Goal: Entertainment & Leisure: Consume media (video, audio)

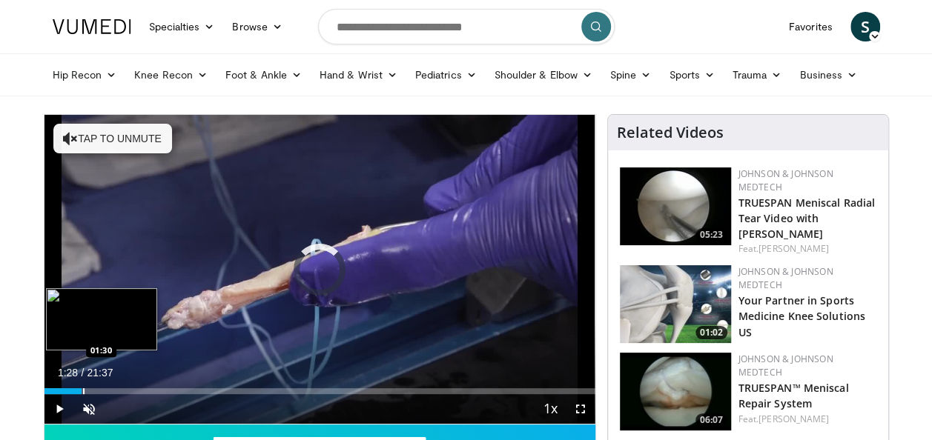
click at [82, 391] on div "Loaded : 3.05% 01:28 01:30" at bounding box center [319, 392] width 551 height 6
click at [102, 389] on div "Progress Bar" at bounding box center [94, 392] width 33 height 6
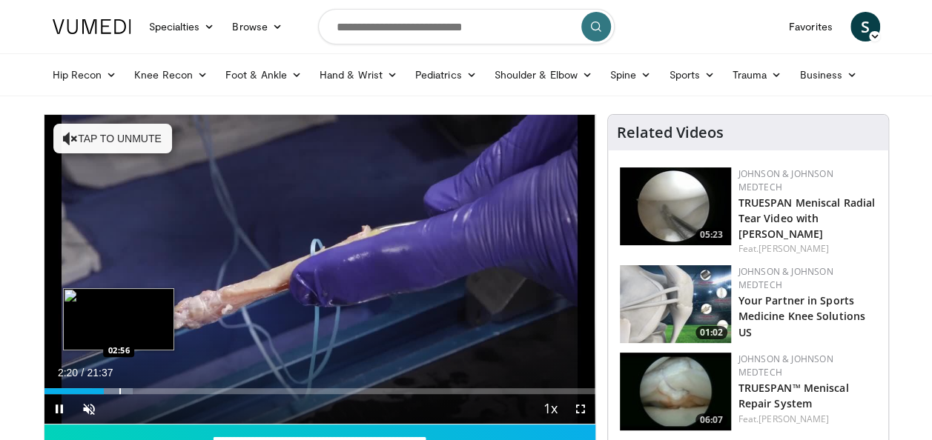
click at [119, 389] on div "Progress Bar" at bounding box center [119, 392] width 1 height 6
click at [132, 389] on div "Progress Bar" at bounding box center [132, 392] width 1 height 6
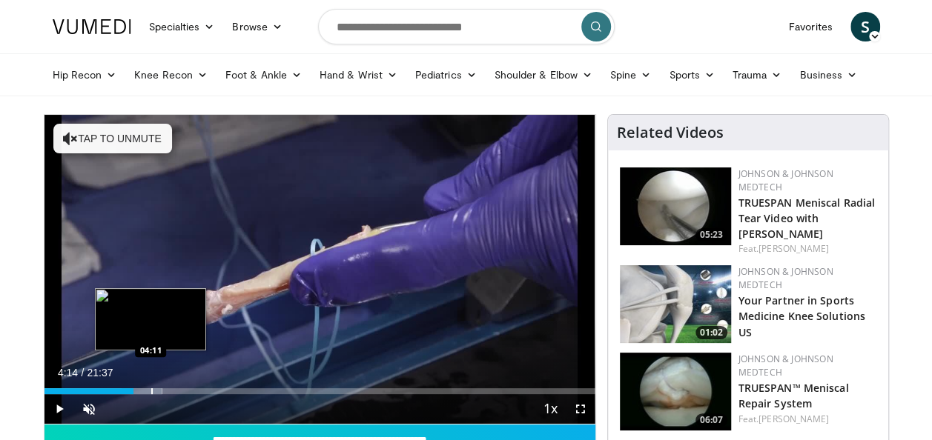
click at [151, 393] on div "Progress Bar" at bounding box center [151, 392] width 1 height 6
click at [163, 392] on div "Progress Bar" at bounding box center [163, 392] width 1 height 6
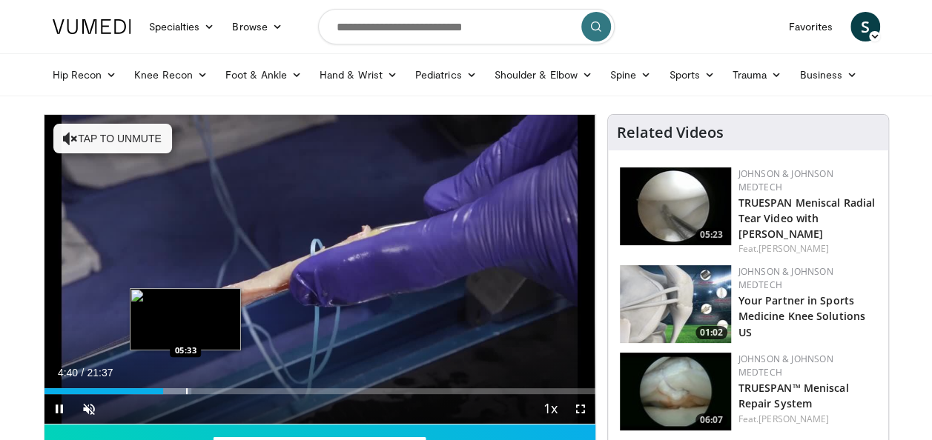
click at [186, 391] on div "Progress Bar" at bounding box center [186, 392] width 1 height 6
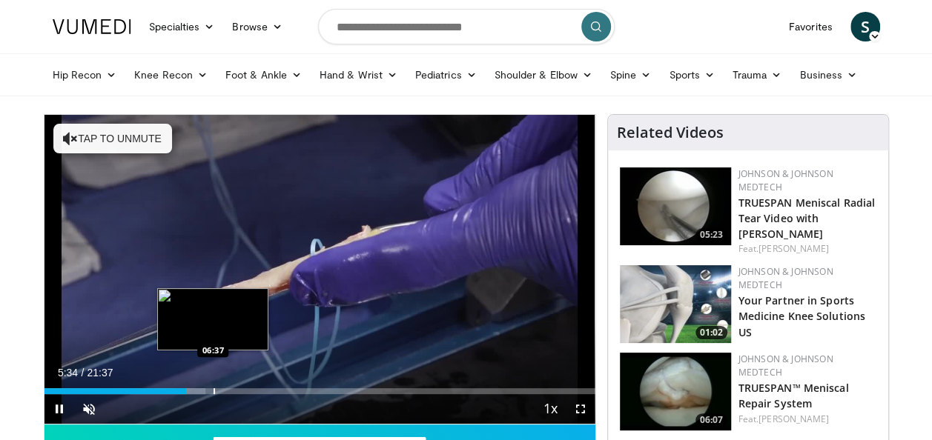
click at [205, 393] on div "Progress Bar" at bounding box center [189, 392] width 31 height 6
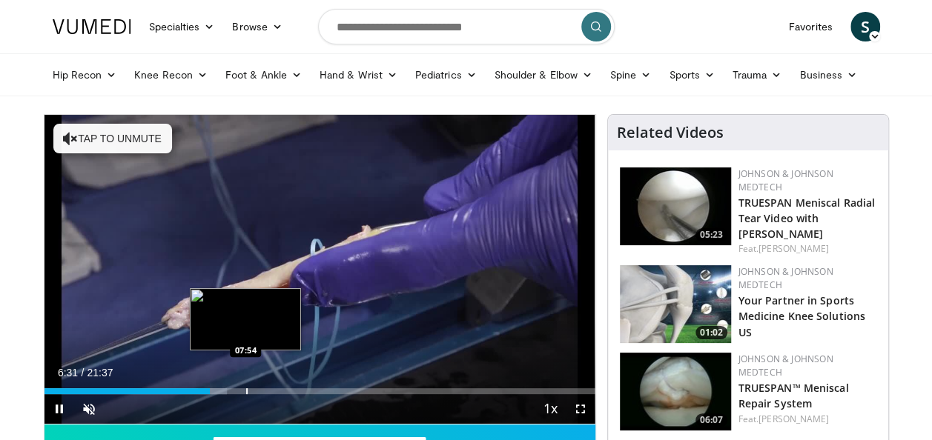
click at [246, 391] on div "Progress Bar" at bounding box center [246, 392] width 1 height 6
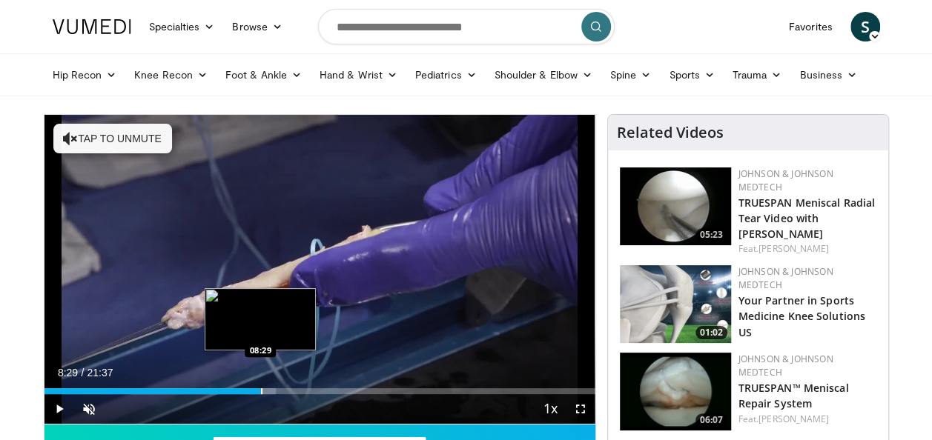
click at [261, 392] on div "Progress Bar" at bounding box center [261, 392] width 1 height 6
click at [276, 392] on div "Progress Bar" at bounding box center [276, 392] width 1 height 6
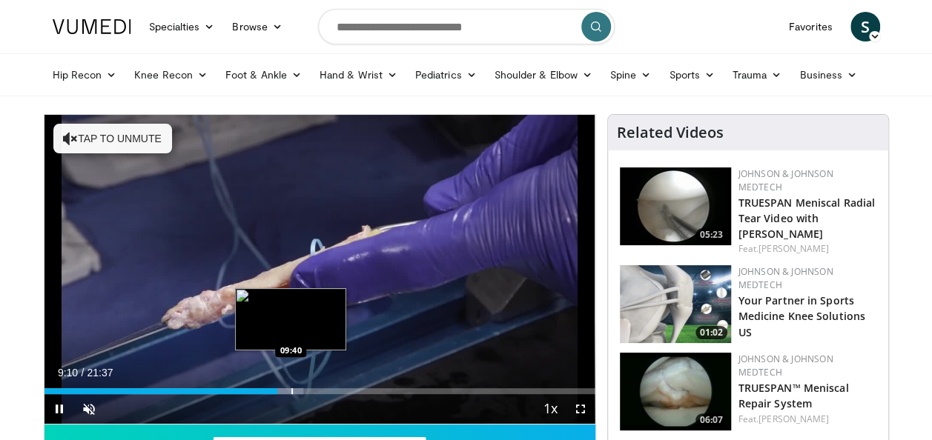
click at [291, 391] on div "Progress Bar" at bounding box center [291, 392] width 1 height 6
click at [308, 392] on div "Progress Bar" at bounding box center [307, 392] width 1 height 6
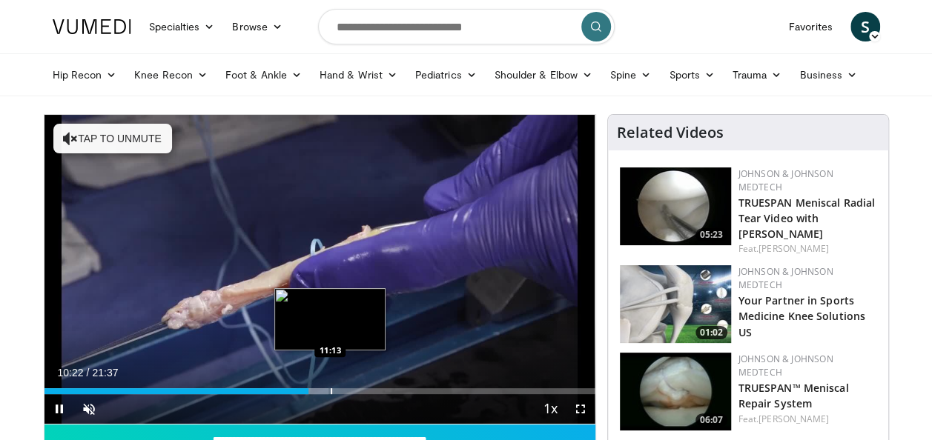
click at [331, 392] on div "Progress Bar" at bounding box center [331, 392] width 1 height 6
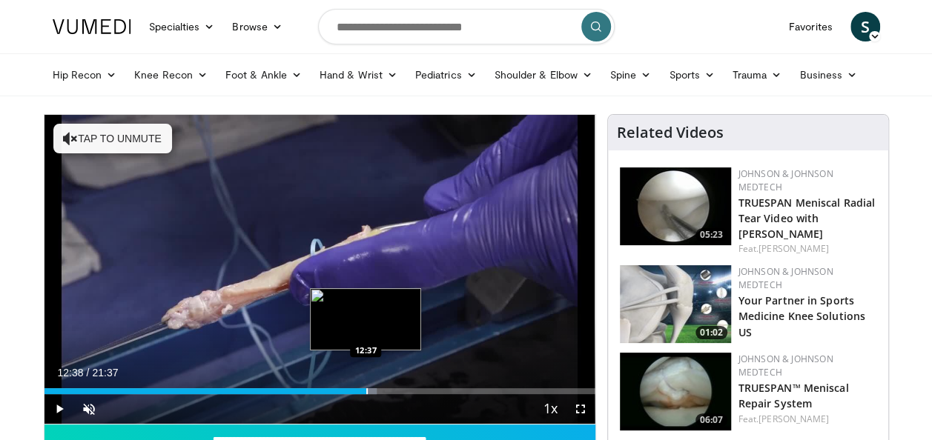
click at [366, 392] on div "Progress Bar" at bounding box center [366, 392] width 1 height 6
click at [380, 392] on div "Progress Bar" at bounding box center [380, 392] width 1 height 6
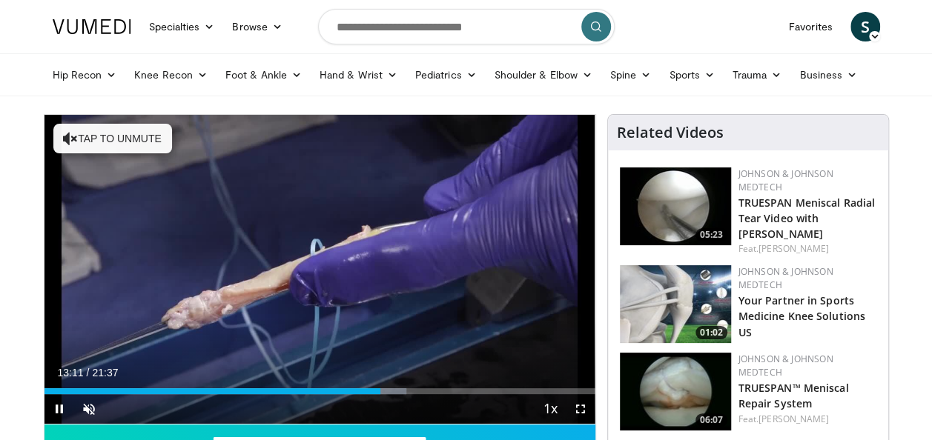
click at [391, 394] on div "Current Time 13:11 / Duration 21:37 Pause Skip Backward Skip Forward Unmute 0% …" at bounding box center [319, 409] width 551 height 30
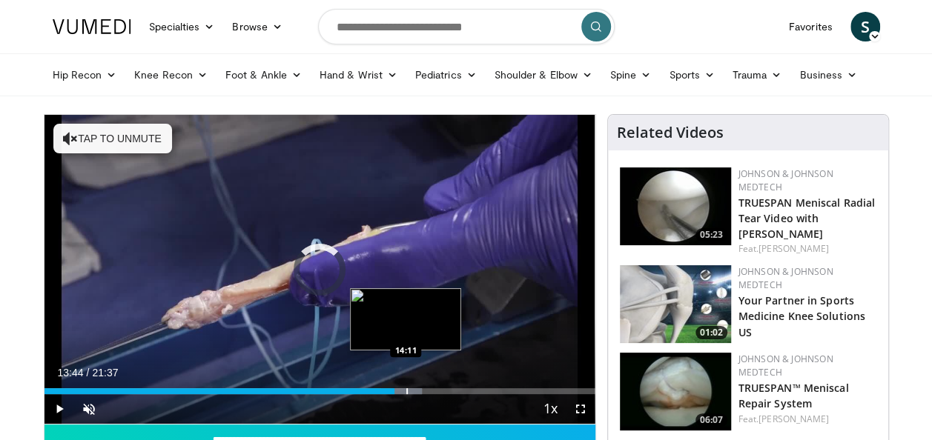
click at [406, 391] on div "Progress Bar" at bounding box center [406, 392] width 1 height 6
click at [420, 390] on div "Progress Bar" at bounding box center [420, 392] width 1 height 6
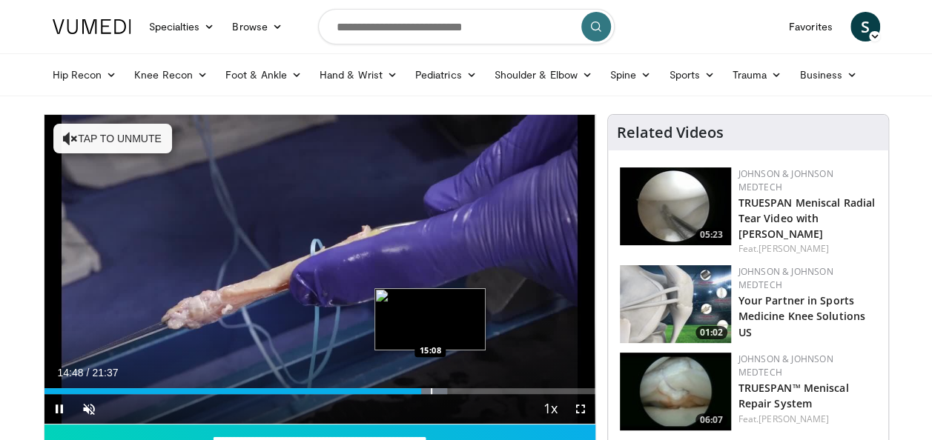
click at [432, 390] on div "Progress Bar" at bounding box center [431, 392] width 1 height 6
click at [449, 391] on div "Progress Bar" at bounding box center [449, 392] width 1 height 6
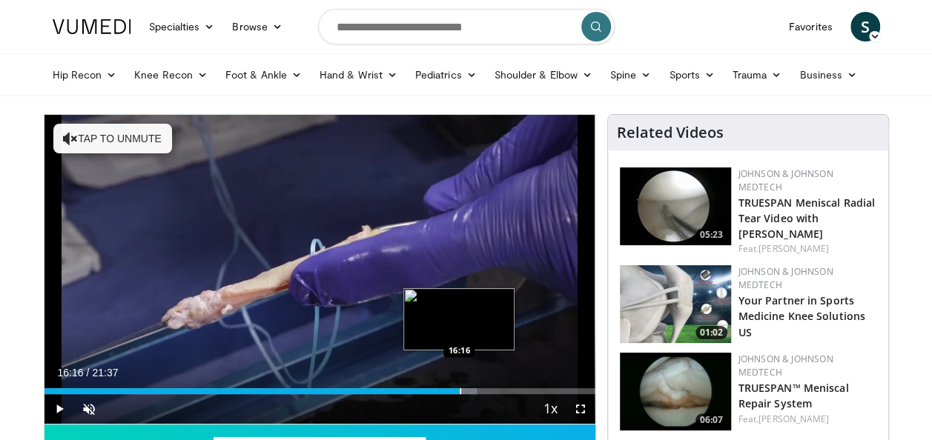
drag, startPoint x: 459, startPoint y: 393, endPoint x: 467, endPoint y: 391, distance: 8.5
click at [463, 391] on div "Loaded : 78.59% 16:16 16:16" at bounding box center [319, 392] width 551 height 6
click at [485, 391] on div "Progress Bar" at bounding box center [470, 392] width 39 height 6
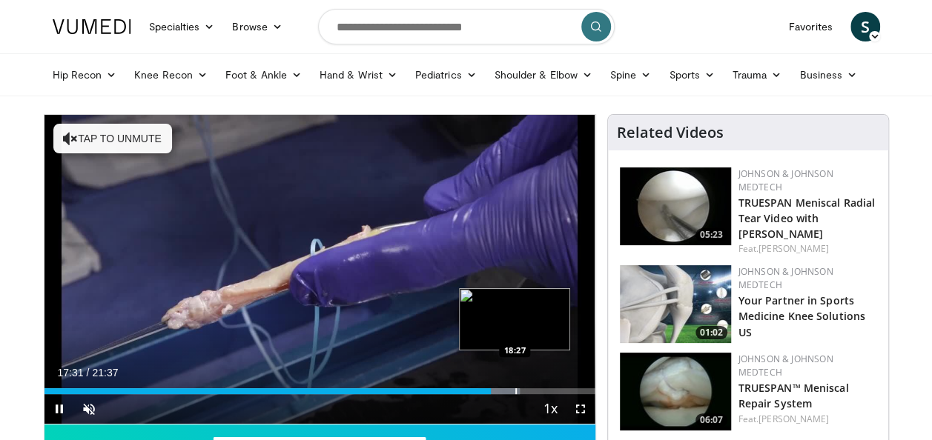
click at [515, 394] on div "Progress Bar" at bounding box center [515, 392] width 1 height 6
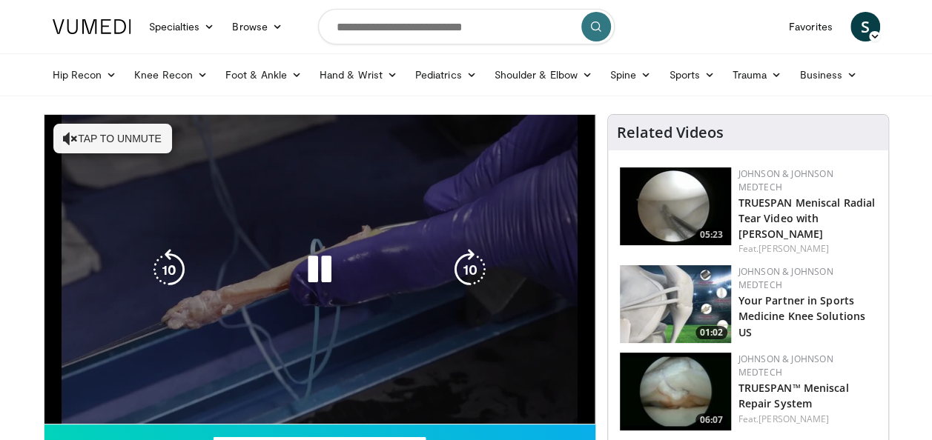
click at [538, 389] on div "10 seconds Tap to unmute" at bounding box center [319, 269] width 551 height 309
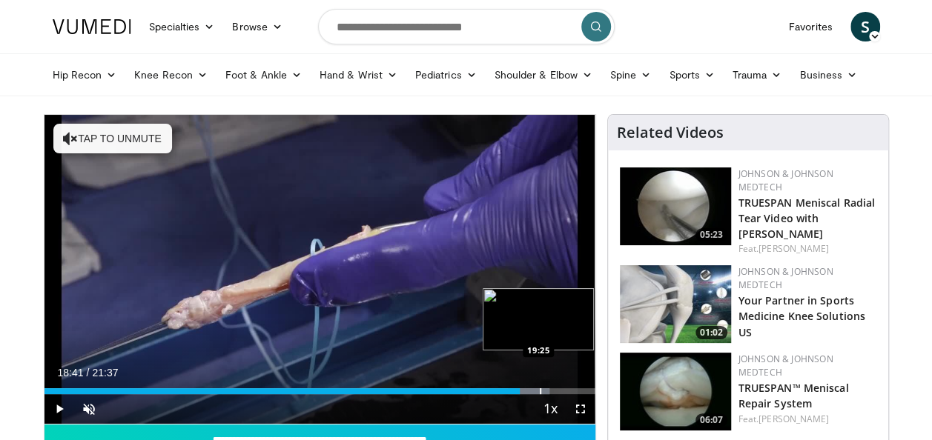
click at [540, 389] on div "Progress Bar" at bounding box center [540, 392] width 1 height 6
